Goal: Task Accomplishment & Management: Complete application form

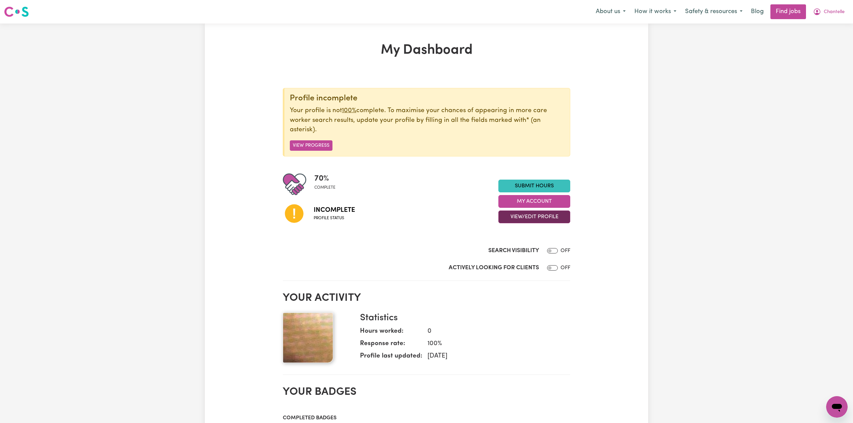
click at [522, 219] on button "View/Edit Profile" at bounding box center [534, 217] width 72 height 13
drag, startPoint x: 520, startPoint y: 260, endPoint x: 594, endPoint y: 270, distance: 74.2
click at [520, 261] on link "Profile Completeness" at bounding box center [530, 261] width 63 height 13
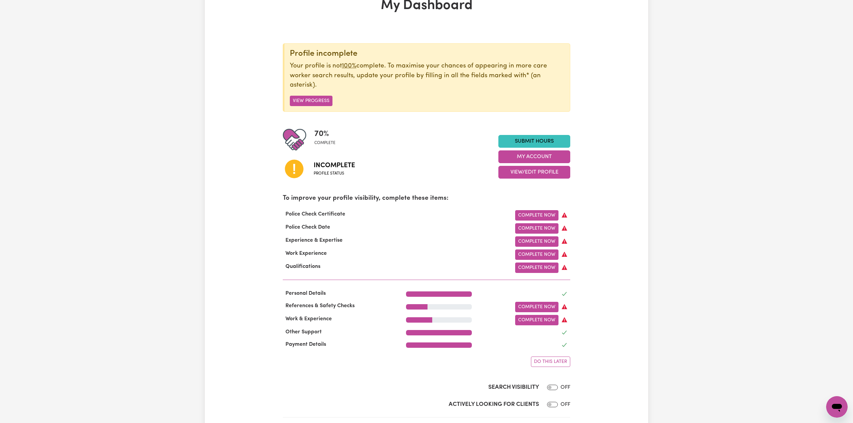
scroll to position [89, 0]
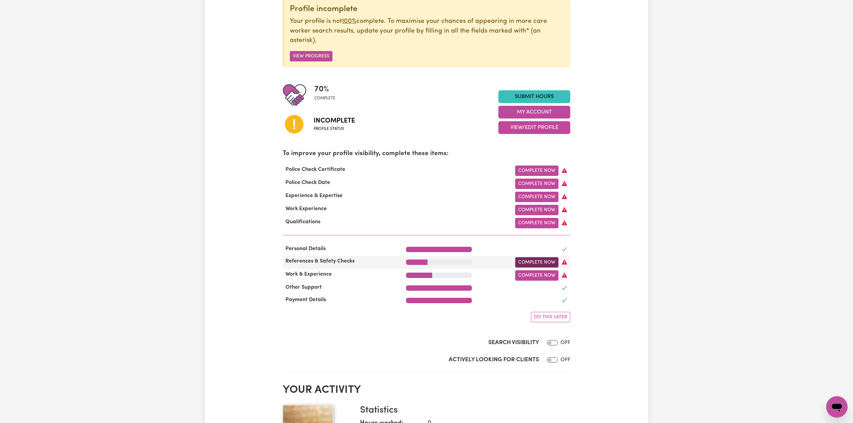
click at [532, 265] on link "Complete Now" at bounding box center [536, 262] width 43 height 10
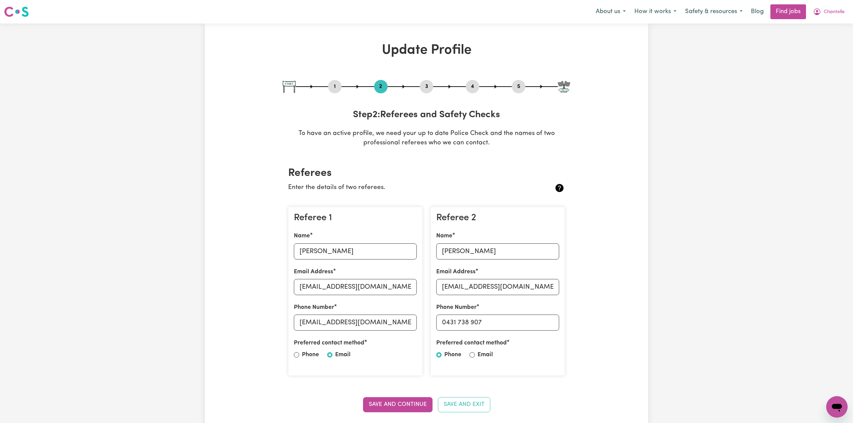
click at [475, 86] on button "4" at bounding box center [472, 86] width 13 height 9
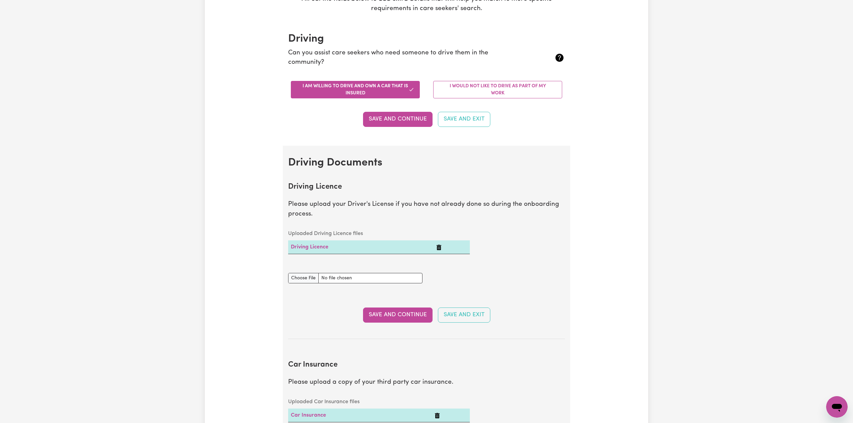
scroll to position [224, 0]
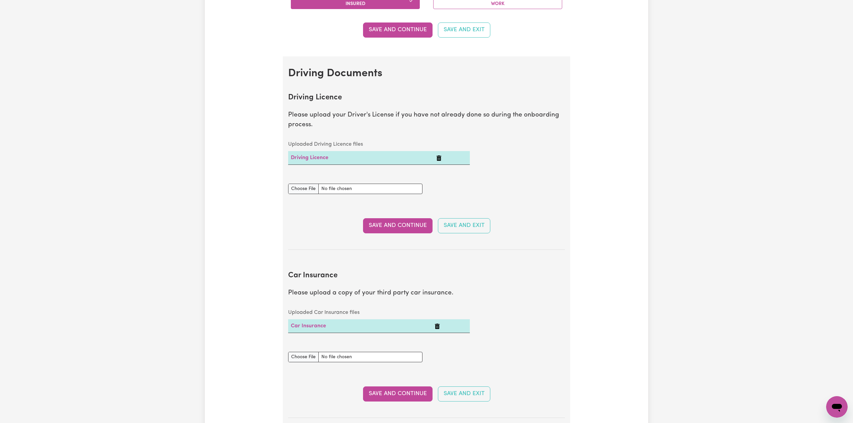
drag, startPoint x: 710, startPoint y: 290, endPoint x: 725, endPoint y: 253, distance: 40.2
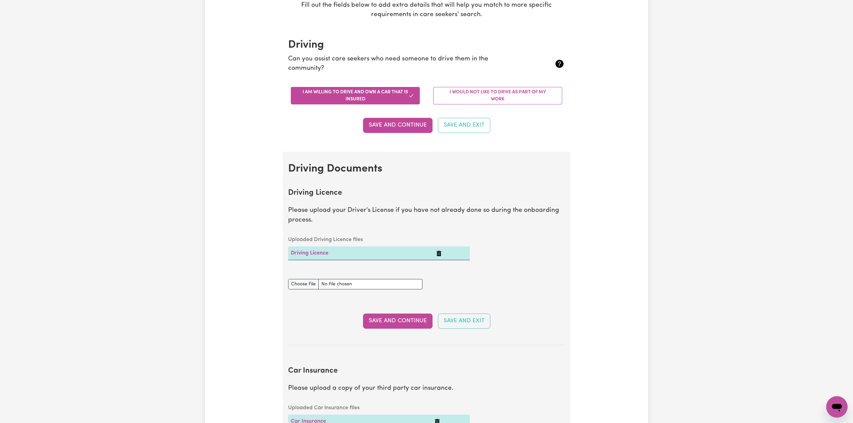
scroll to position [0, 0]
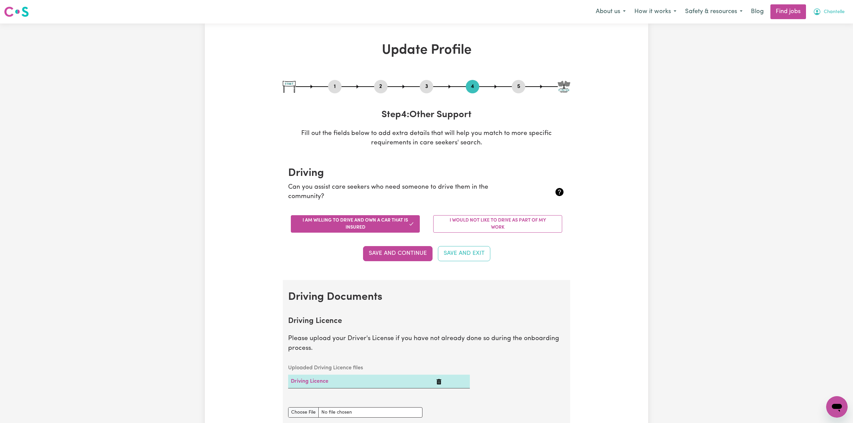
click at [827, 12] on span "Chantelle" at bounding box center [834, 11] width 21 height 7
click at [817, 48] on link "Logout" at bounding box center [822, 51] width 53 height 13
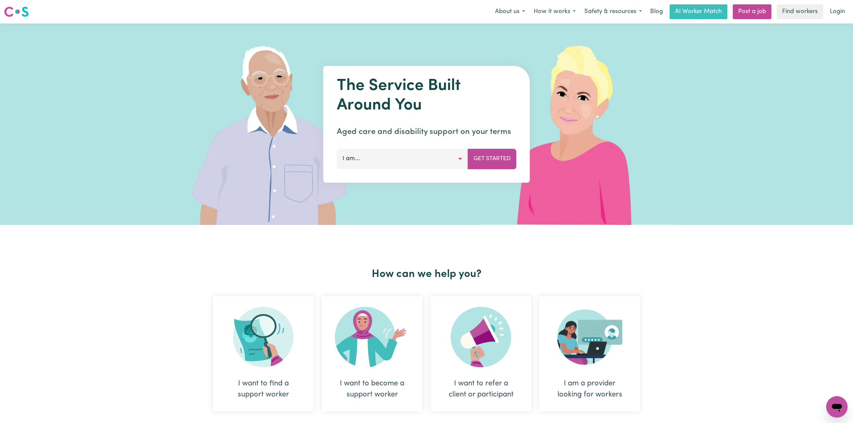
click at [833, 10] on link "Login" at bounding box center [837, 11] width 23 height 15
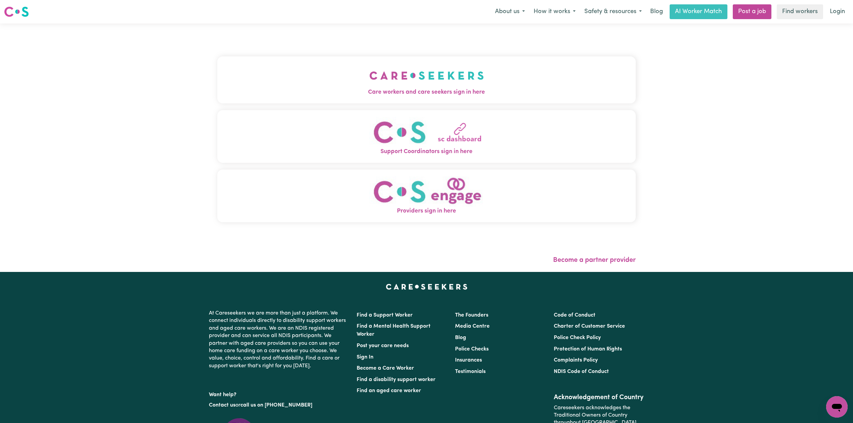
drag, startPoint x: 348, startPoint y: 78, endPoint x: 332, endPoint y: 75, distance: 16.2
click at [369, 78] on img "Care workers and care seekers sign in here" at bounding box center [426, 75] width 115 height 25
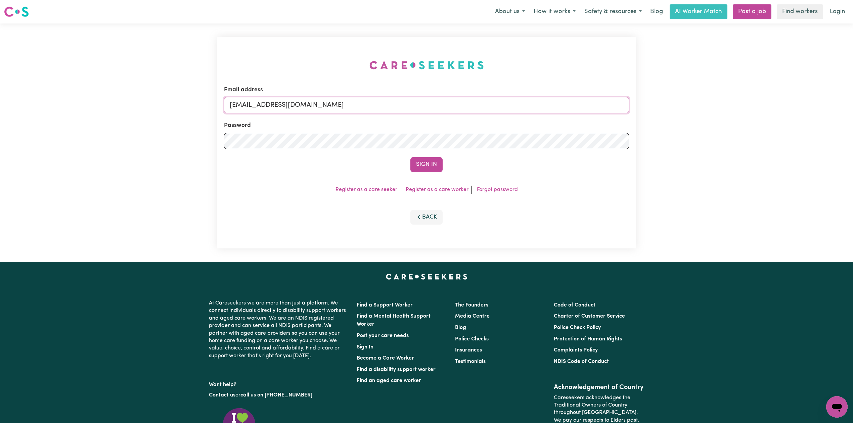
drag, startPoint x: 301, startPoint y: 108, endPoint x: 301, endPoint y: 112, distance: 3.7
click at [301, 108] on input "[EMAIL_ADDRESS][DOMAIN_NAME]" at bounding box center [426, 105] width 405 height 16
drag, startPoint x: 265, startPoint y: 101, endPoint x: 432, endPoint y: 101, distance: 166.9
click at [432, 101] on input "Superuser~[EMAIL_ADDRESS][DOMAIN_NAME]" at bounding box center [426, 105] width 405 height 16
type input "Superuser~[PERSON_NAME][EMAIL_ADDRESS][DOMAIN_NAME]"
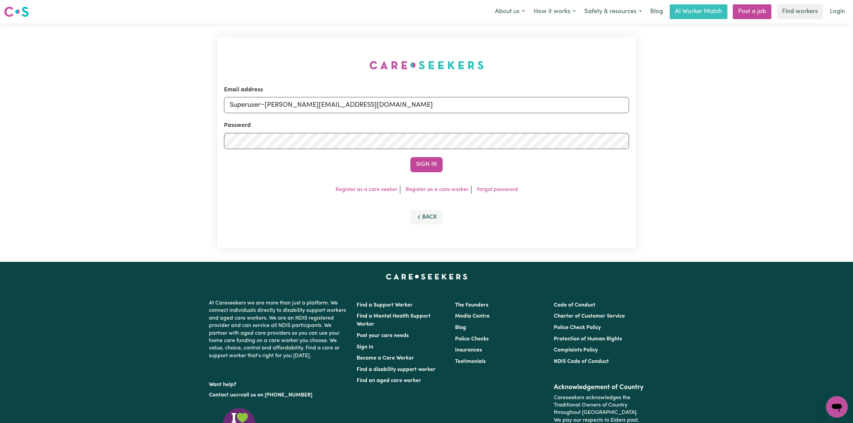
click at [410, 157] on button "Sign In" at bounding box center [426, 164] width 32 height 15
